Goal: Information Seeking & Learning: Learn about a topic

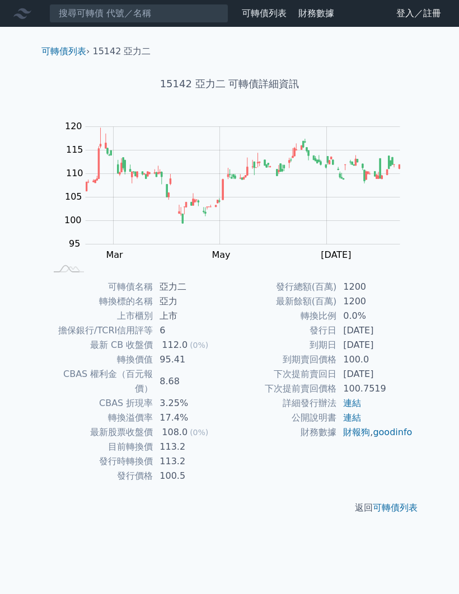
click at [408, 19] on link "登入／註冊" at bounding box center [418, 13] width 63 height 18
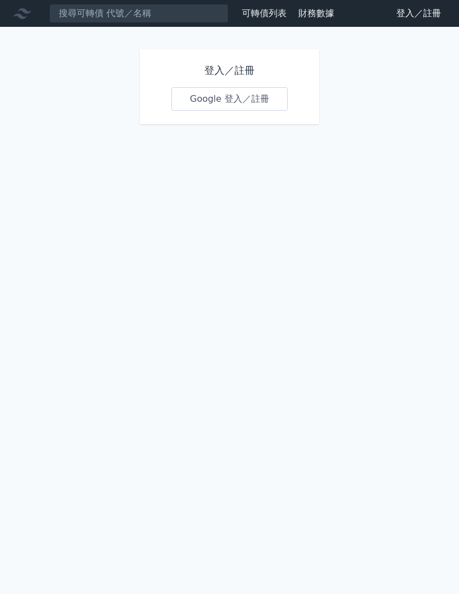
click at [199, 101] on link "Google 登入／註冊" at bounding box center [229, 98] width 116 height 23
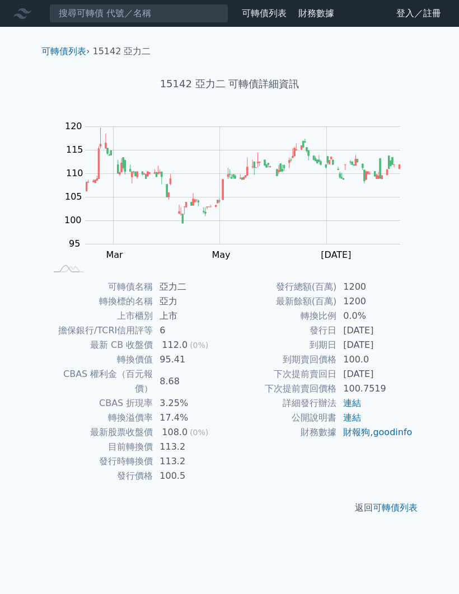
click at [270, 13] on link "可轉債列表" at bounding box center [264, 13] width 45 height 11
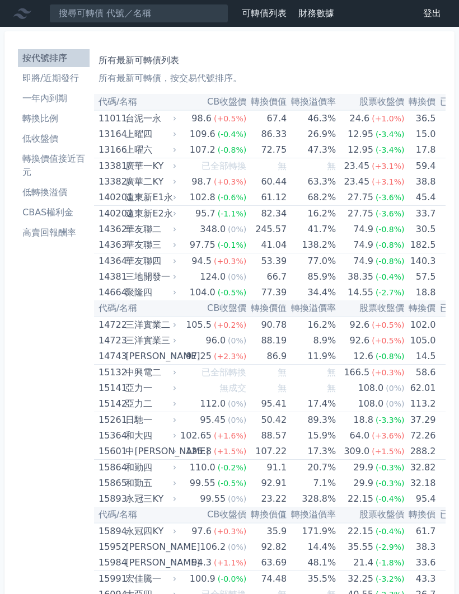
scroll to position [15, 0]
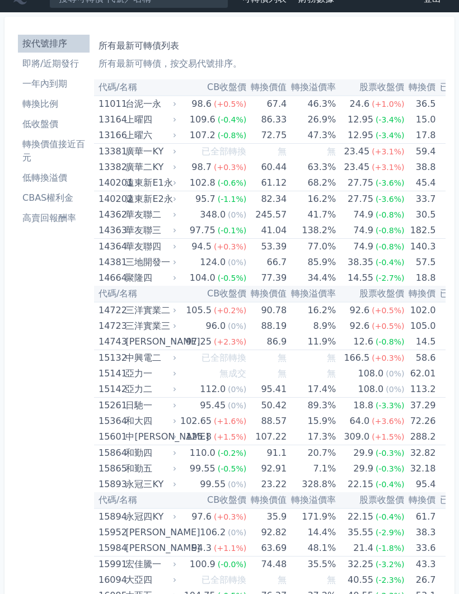
click at [225, 84] on th "CB收盤價" at bounding box center [212, 87] width 68 height 16
click at [217, 92] on th "CB收盤價" at bounding box center [212, 87] width 68 height 16
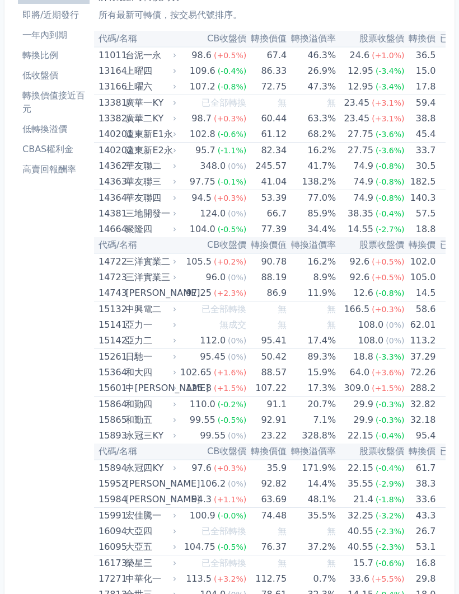
scroll to position [0, 0]
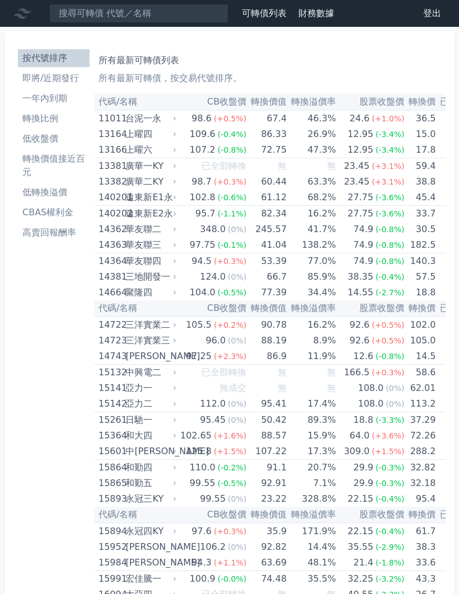
click at [225, 106] on th "CB收盤價" at bounding box center [212, 102] width 68 height 16
click at [227, 98] on th "CB收盤價" at bounding box center [212, 102] width 68 height 16
click at [226, 100] on th "CB收盤價" at bounding box center [212, 102] width 68 height 16
click at [224, 77] on p "所有最新可轉債，按交易代號排序。" at bounding box center [269, 78] width 342 height 13
click at [229, 102] on th "CB收盤價" at bounding box center [212, 102] width 68 height 16
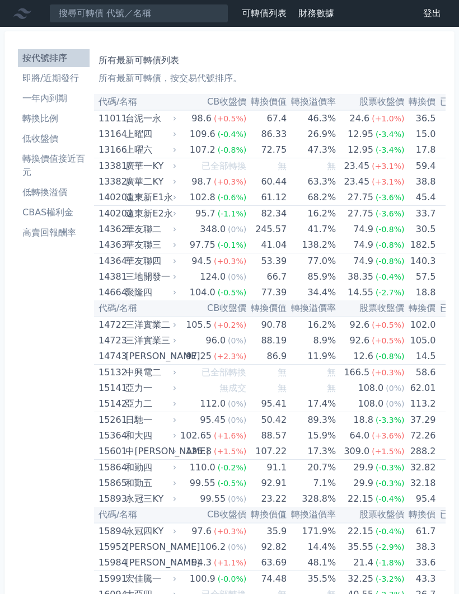
click at [227, 106] on th "CB收盤價" at bounding box center [212, 102] width 68 height 16
click at [62, 161] on li "轉換價值接近百元" at bounding box center [54, 165] width 72 height 27
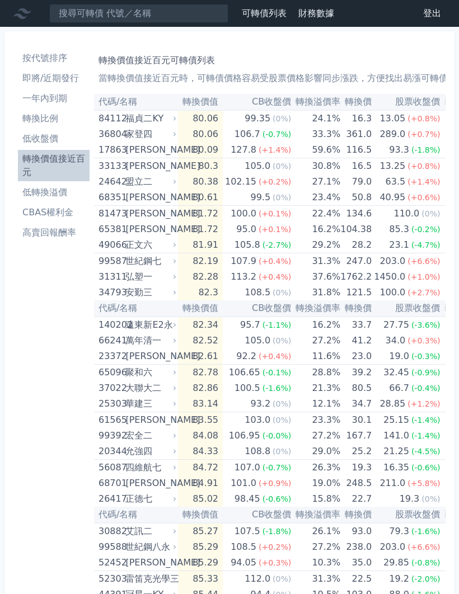
click at [34, 166] on li "轉換價值接近百元" at bounding box center [54, 165] width 72 height 27
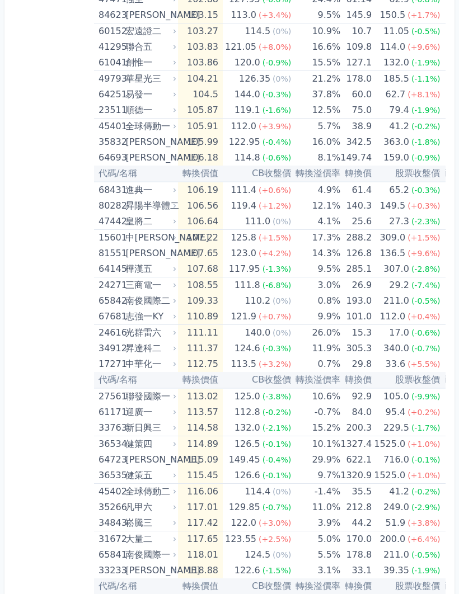
scroll to position [1992, 0]
click at [150, 429] on div "新日興三" at bounding box center [149, 429] width 49 height 16
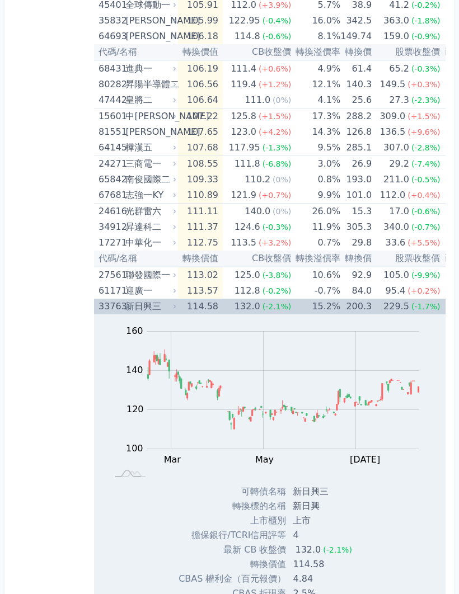
scroll to position [2114, 0]
click at [178, 307] on td "114.58" at bounding box center [200, 307] width 45 height 16
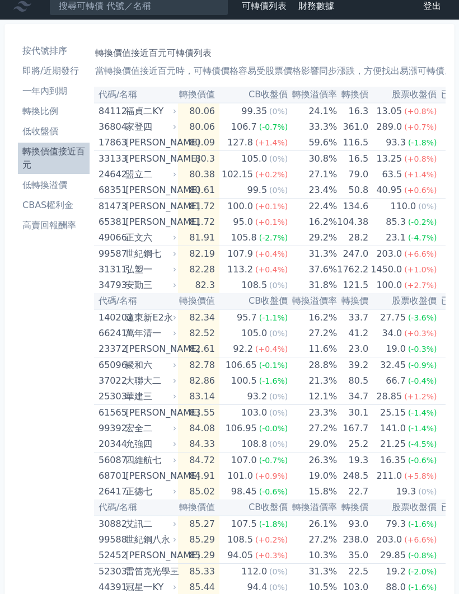
scroll to position [0, 0]
